Goal: Task Accomplishment & Management: Use online tool/utility

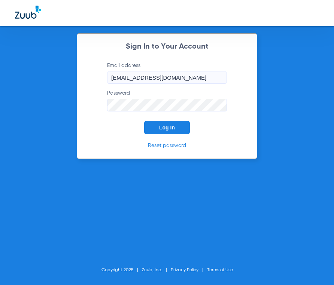
click at [151, 127] on button "Log In" at bounding box center [167, 127] width 46 height 13
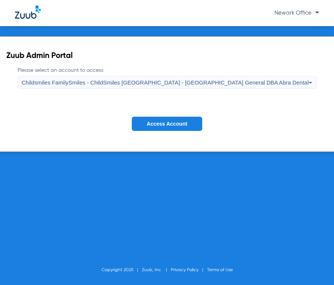
click at [150, 125] on span "Access Account" at bounding box center [167, 124] width 40 height 6
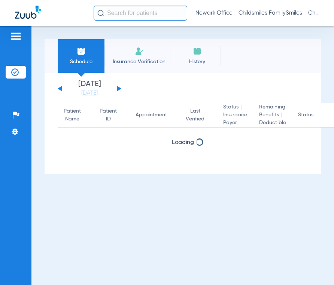
click at [129, 17] on input "text" at bounding box center [141, 13] width 94 height 15
type input "2762882"
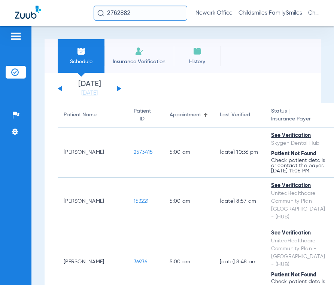
click at [149, 12] on input "2762882" at bounding box center [141, 13] width 94 height 15
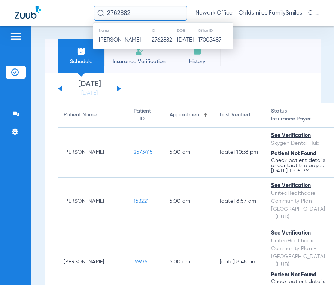
click at [150, 17] on input "2762882" at bounding box center [141, 13] width 94 height 15
click at [151, 15] on input "2762882" at bounding box center [141, 13] width 94 height 15
click at [166, 15] on input "text" at bounding box center [141, 13] width 94 height 15
type input "2762822"
click at [152, 40] on td "2762822" at bounding box center [163, 40] width 25 height 10
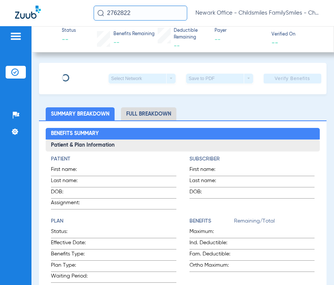
type input "[PERSON_NAME]"
type input "[DATE]"
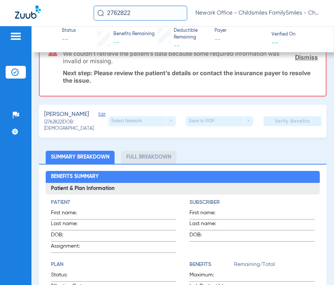
scroll to position [112, 0]
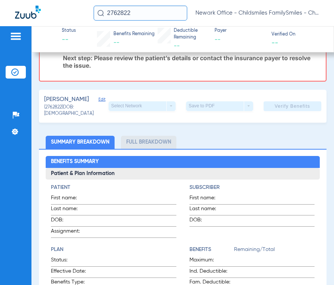
click at [98, 102] on span "Edit" at bounding box center [101, 100] width 7 height 7
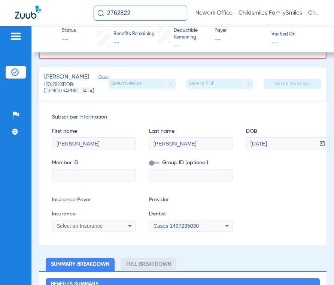
scroll to position [150, 0]
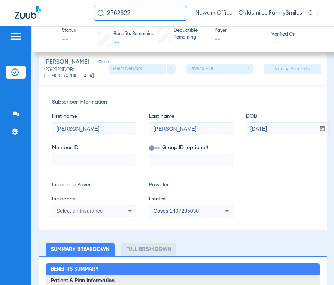
paste input "U0178353701"
type input "U0178353701"
paste input "3345441"
type input "3345441"
click at [122, 208] on div "Select an Insurance" at bounding box center [93, 210] width 83 height 9
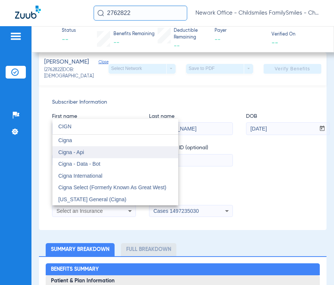
type input "CIGN"
click at [123, 151] on mat-option "Cigna - Api" at bounding box center [115, 152] width 126 height 12
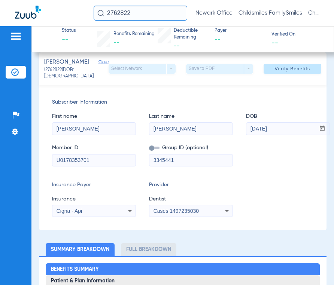
click at [176, 214] on div "Cases 1497235030" at bounding box center [190, 210] width 83 height 9
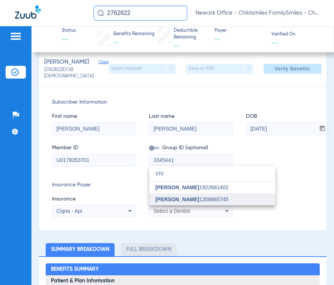
type input "VIV"
click at [157, 201] on span "[PERSON_NAME]" at bounding box center [177, 199] width 44 height 6
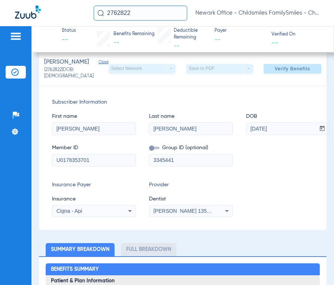
click at [302, 79] on div "[PERSON_NAME] (2762822) DOB: [DEMOGRAPHIC_DATA] Select Network arrow_drop_down …" at bounding box center [182, 68] width 287 height 33
click at [306, 70] on span at bounding box center [292, 69] width 58 height 18
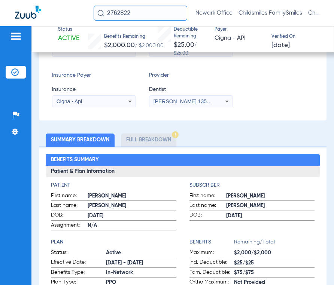
scroll to position [187, 0]
